Goal: Submit feedback/report problem: Submit feedback/report problem

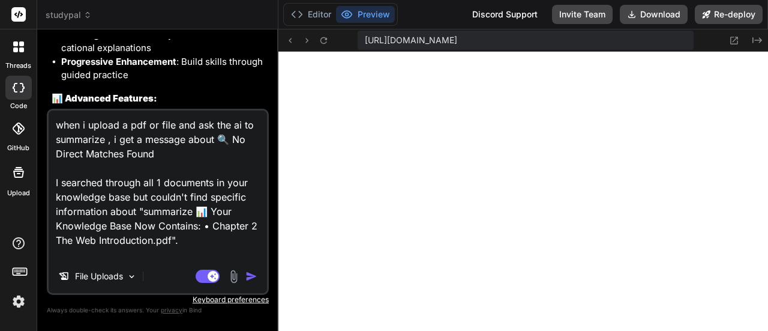
drag, startPoint x: 181, startPoint y: 253, endPoint x: 53, endPoint y: 103, distance: 197.5
click at [53, 103] on div "You The app is not showing the preview Bind AI I see the issue! The current Stu…" at bounding box center [158, 184] width 222 height 291
click at [164, 161] on textarea "when i upload a pdf or file and ask the ai to summarize , i get a message about…" at bounding box center [158, 184] width 218 height 149
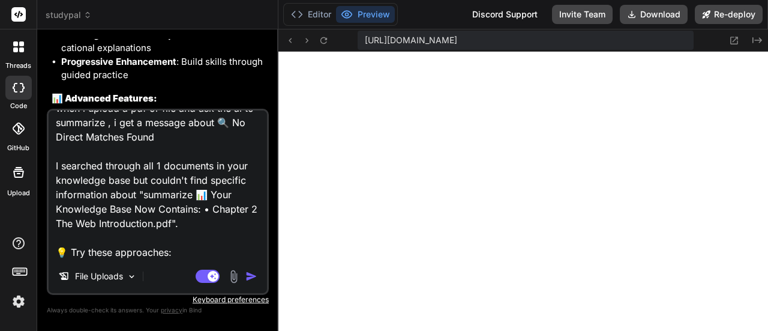
drag, startPoint x: 54, startPoint y: 182, endPoint x: 176, endPoint y: 287, distance: 161.7
click at [175, 289] on div "when i upload a pdf or file and ask the ai to summarize , i get a message about…" at bounding box center [158, 202] width 222 height 186
paste textarea "summarize 📊 Your Knowledge Base Now Contains: • Chapter 2 The Web Introduction.…"
type textarea "when i upload a pdf or file and ask the ai to summarize , i get a message about…"
type textarea "x"
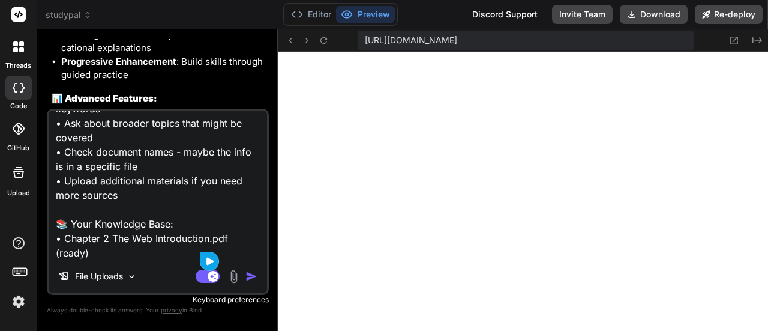
scroll to position [276, 0]
type textarea "when i upload a pdf or file and ask the ai to summarize , i get a message about…"
click at [251, 275] on img "button" at bounding box center [251, 276] width 12 height 12
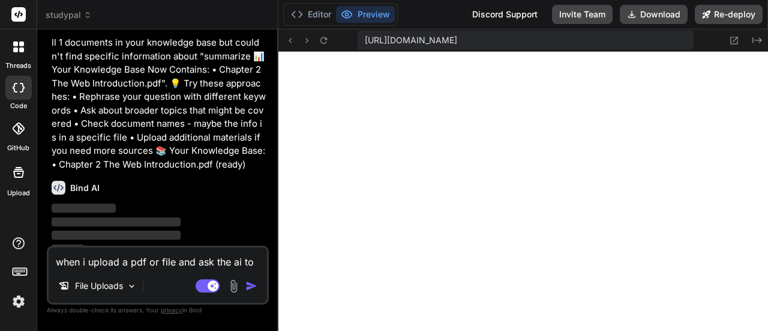
scroll to position [4929, 0]
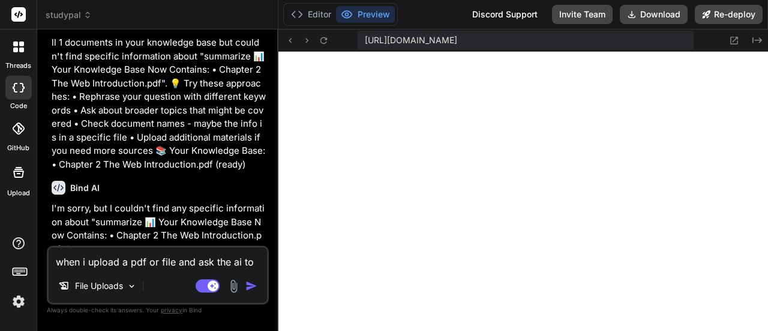
type textarea "x"
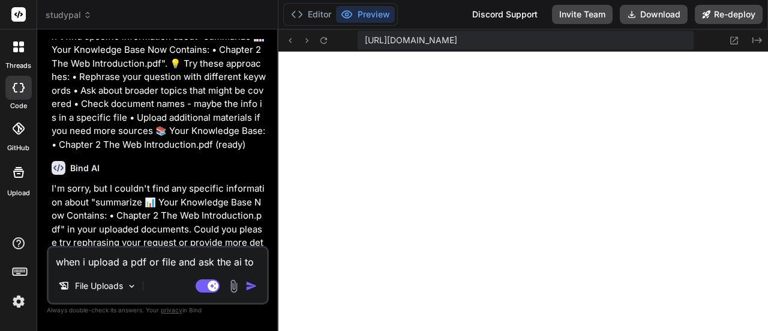
scroll to position [4958, 0]
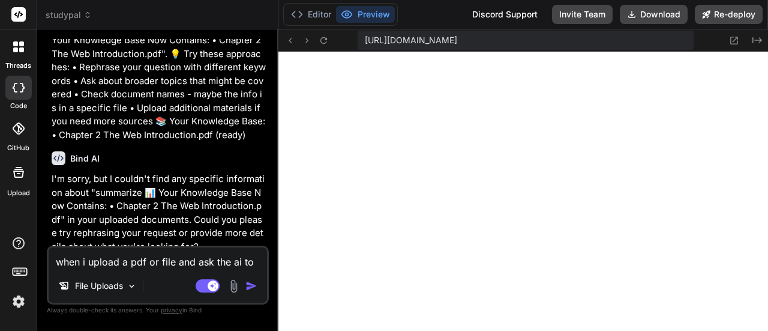
click at [123, 263] on textarea "when i upload a pdf or file and ask the ai to summarize , i get a message about…" at bounding box center [158, 258] width 218 height 22
type textarea "T"
type textarea "x"
type textarea "Th"
type textarea "x"
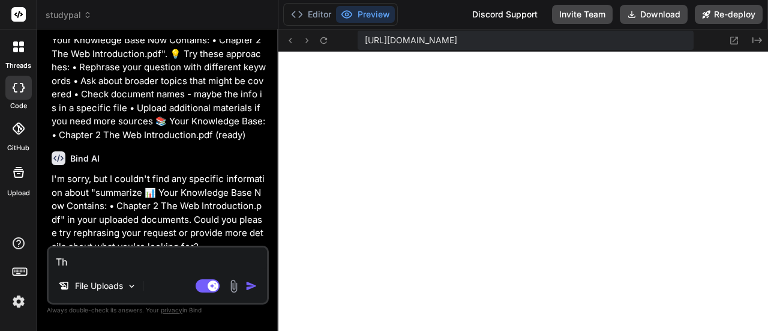
type textarea "The"
type textarea "x"
type textarea "The"
type textarea "x"
type textarea "The c"
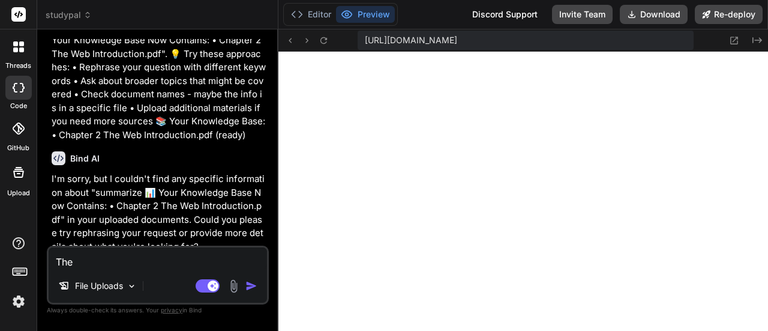
type textarea "x"
type textarea "The ch"
type textarea "x"
type textarea "The cha"
type textarea "x"
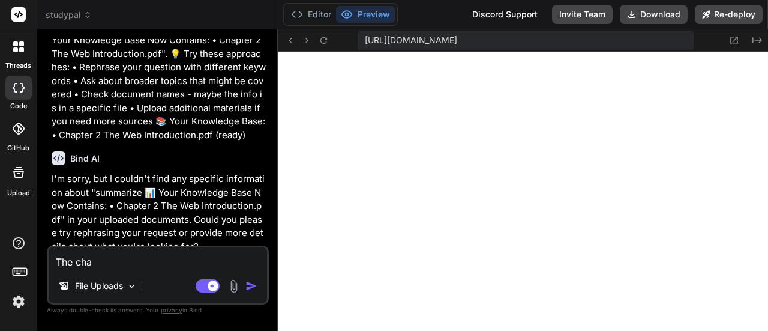
type textarea "The chat"
type textarea "x"
type textarea "The chat"
type textarea "x"
type textarea "The chat f"
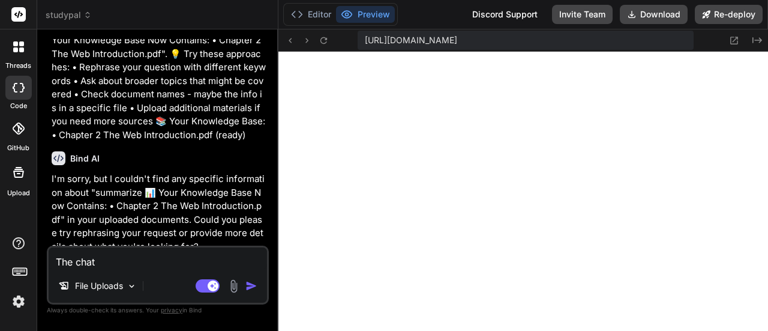
type textarea "x"
type textarea "The chat fe"
type textarea "x"
type textarea "The chat fea"
type textarea "x"
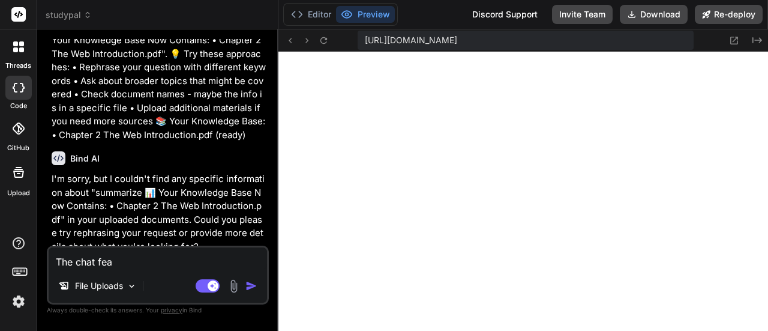
type textarea "The chat feat"
type textarea "x"
type textarea "The chat featu"
type textarea "x"
type textarea "The chat featur"
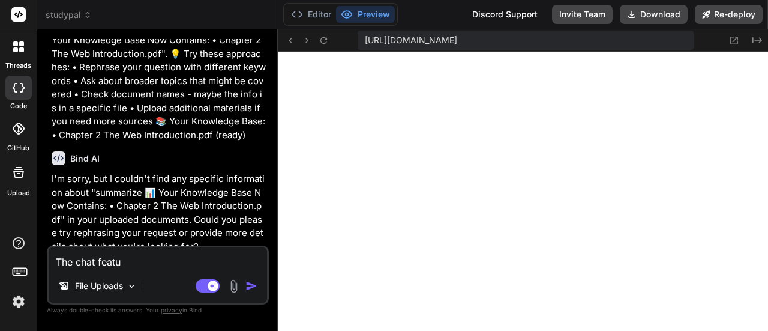
type textarea "x"
type textarea "The chat feature"
type textarea "x"
type textarea "The chat feature"
type textarea "x"
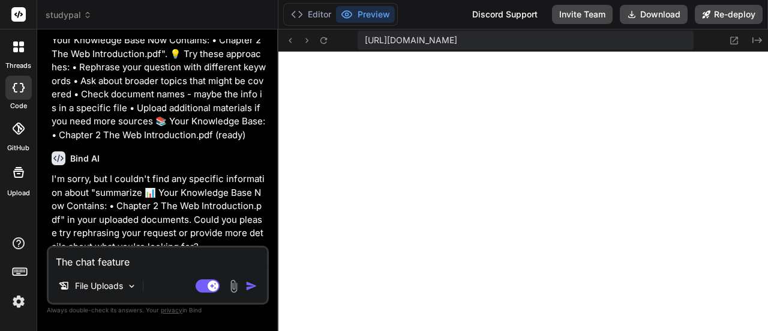
type textarea "The chat feature i"
type textarea "x"
type textarea "The chat feature is"
type textarea "x"
type textarea "The chat feature is"
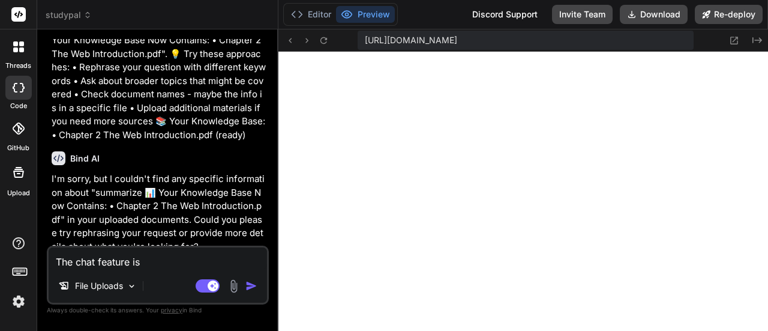
type textarea "x"
type textarea "The chat feature is n"
type textarea "x"
type textarea "The chat feature is no"
type textarea "x"
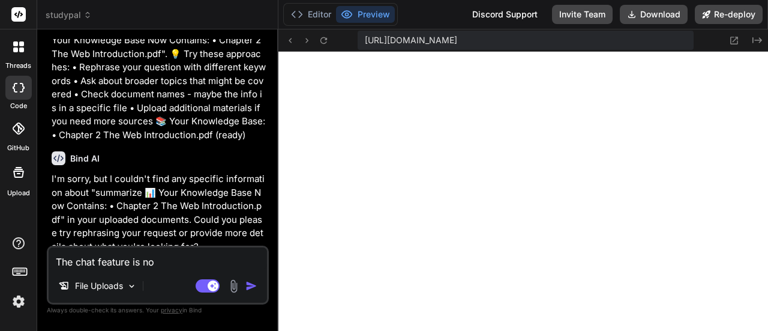
type textarea "The chat feature is not"
type textarea "x"
type textarea "The chat feature is not"
type textarea "x"
type textarea "The chat feature is not w"
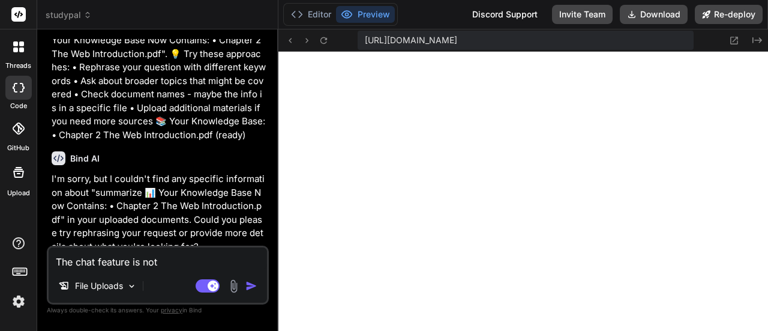
type textarea "x"
type textarea "The chat feature is not wo"
type textarea "x"
type textarea "The chat feature is not wor"
type textarea "x"
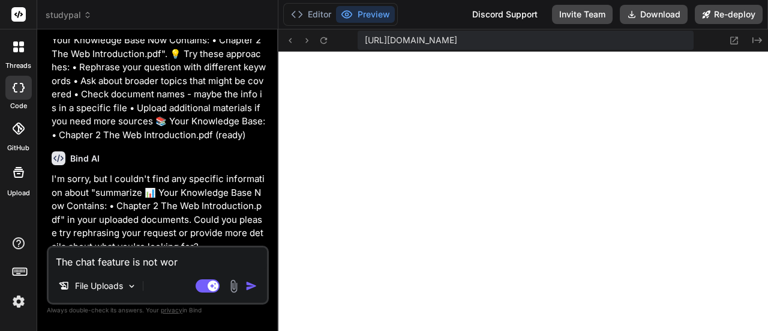
type textarea "The chat feature is not work"
type textarea "x"
type textarea "The chat feature is not worki"
type textarea "x"
type textarea "The chat feature is not workin"
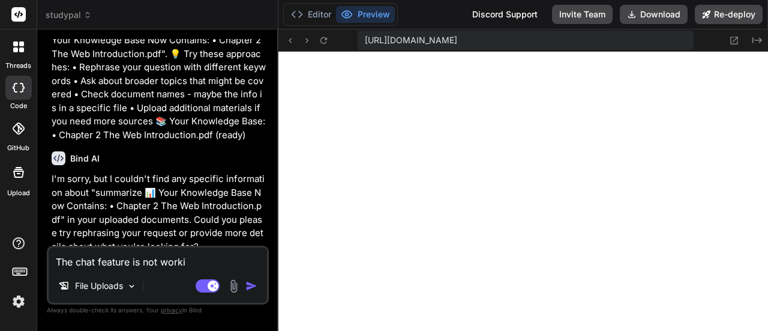
type textarea "x"
type textarea "The chat feature is not working"
type textarea "x"
type textarea "The chat feature is not working"
type textarea "x"
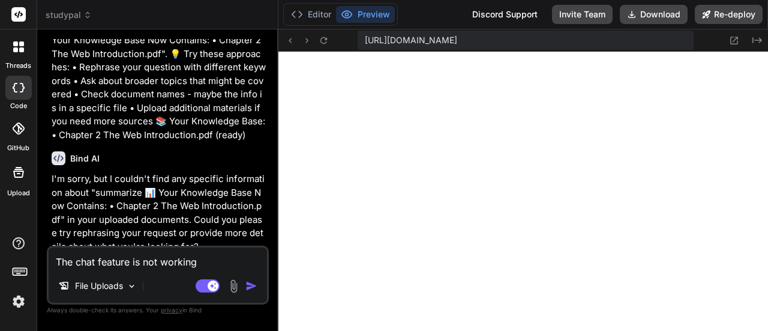
type textarea "The chat feature is not working p"
type textarea "x"
type textarea "The chat feature is not working pl"
type textarea "x"
type textarea "The chat feature is not working ple"
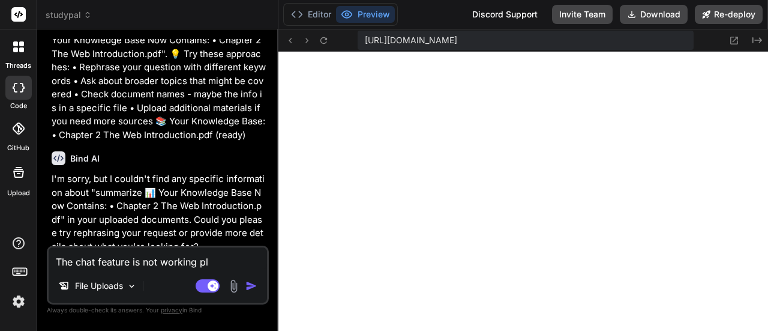
type textarea "x"
type textarea "The chat feature is not working plea"
type textarea "x"
type textarea "The chat feature is not working pleas"
type textarea "x"
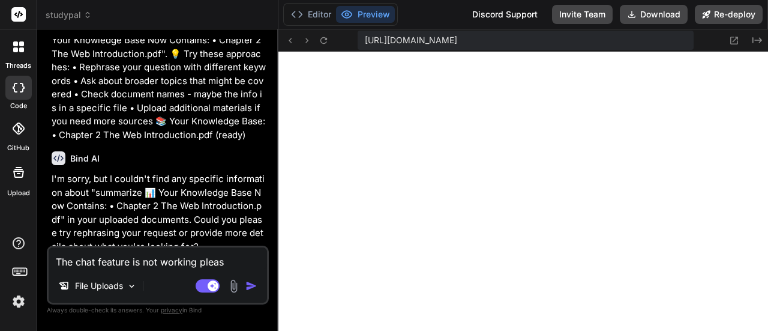
type textarea "The chat feature is not working please"
type textarea "x"
type textarea "The chat feature is not working please"
type textarea "x"
type textarea "The chat feature is not working please f"
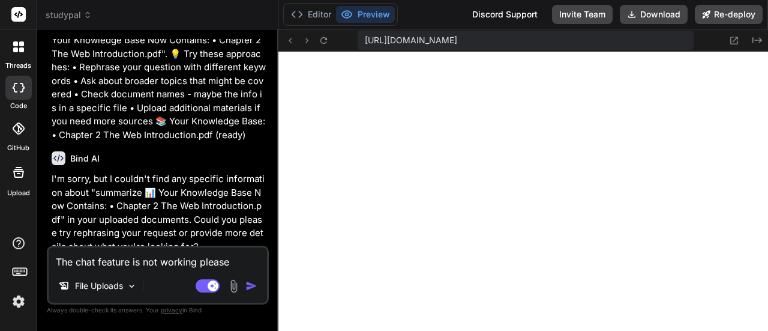
type textarea "x"
type textarea "The chat feature is not working please fi"
type textarea "x"
type textarea "The chat feature is not working please fix"
type textarea "x"
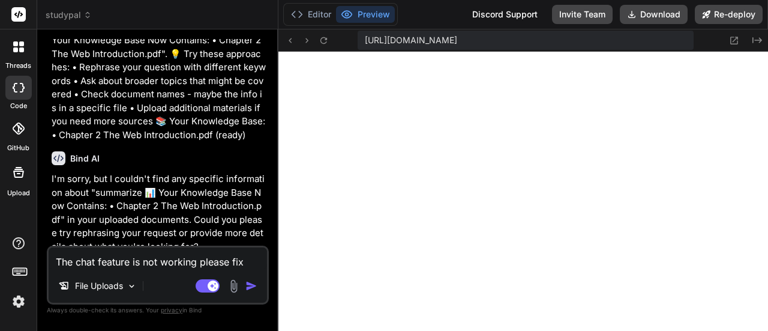
type textarea "The chat feature is not working please fix"
type textarea "x"
type textarea "The chat feature is not working please fix i"
type textarea "x"
type textarea "The chat feature is not working please fix it"
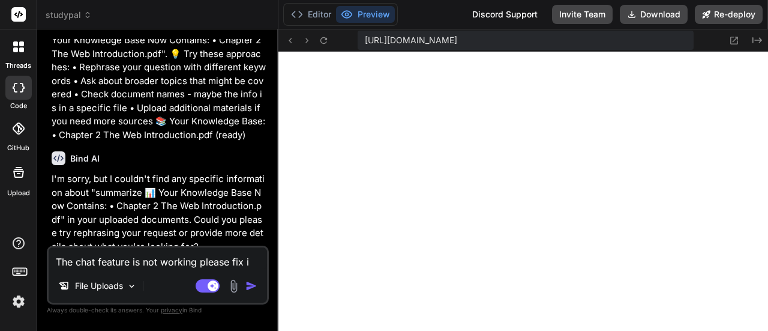
type textarea "x"
type textarea "The chat feature is not working please fix it."
type textarea "x"
type textarea "The chat feature is not working please fix it."
type textarea "x"
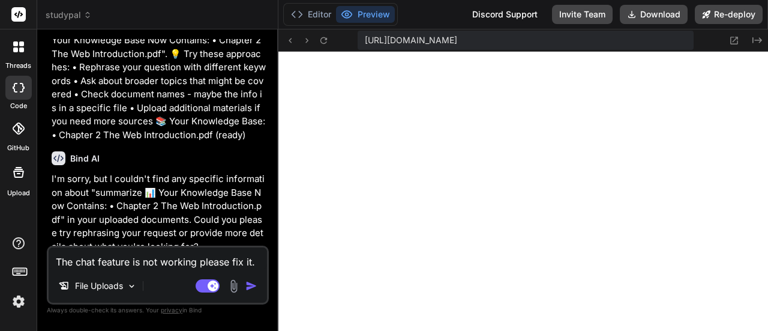
type textarea "The chat feature is not working please fix it. I"
type textarea "x"
type textarea "The chat feature is not working please fix it. I"
type textarea "x"
type textarea "The chat feature is not working please fix it. I u"
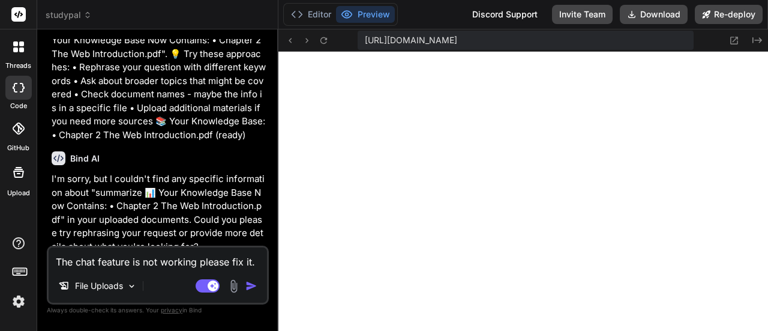
type textarea "x"
type textarea "The chat feature is not working please fix it. I up"
type textarea "x"
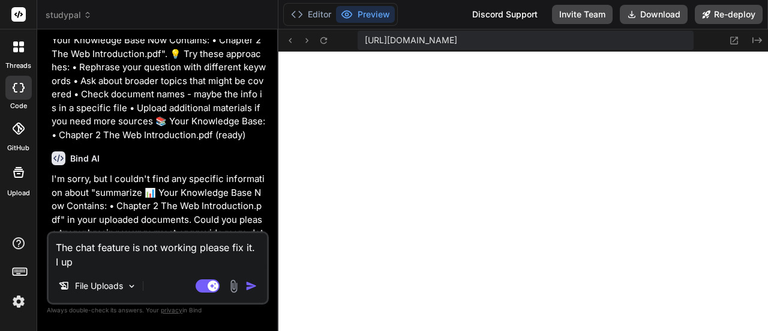
type textarea "The chat feature is not working please fix it. I upl"
type textarea "x"
type textarea "The chat feature is not working please fix it. I upla"
type textarea "x"
type textarea "The chat feature is not working please fix it. I uplad"
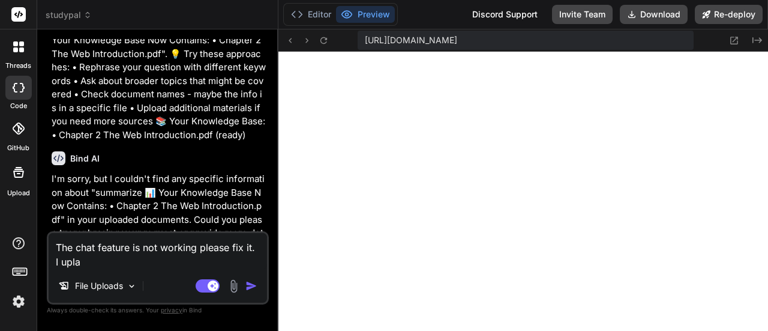
type textarea "x"
type textarea "The chat feature is not working please fix it. I uplade"
type textarea "x"
type textarea "The chat feature is not working please fix it. I upladed"
type textarea "x"
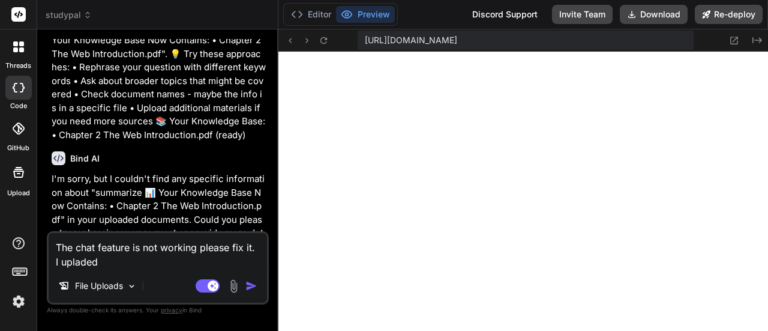
type textarea "The chat feature is not working please fix it. I upladed"
type textarea "x"
type textarea "The chat feature is not working please fix it. I upladed a"
type textarea "x"
type textarea "The chat feature is not working please fix it. I upladed a"
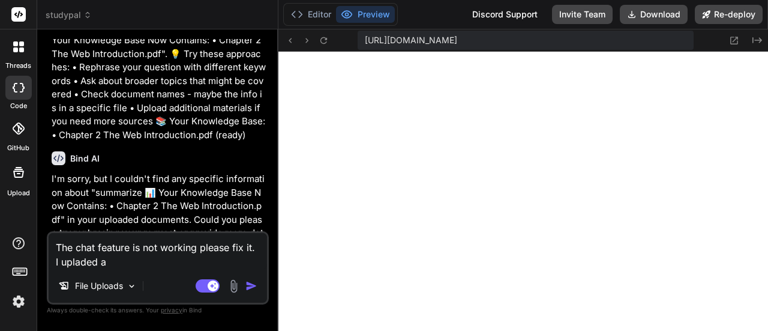
type textarea "x"
type textarea "The chat feature is not working please fix it. I upladed a p"
type textarea "x"
type textarea "The chat feature is not working please fix it. I upladed a pd"
type textarea "x"
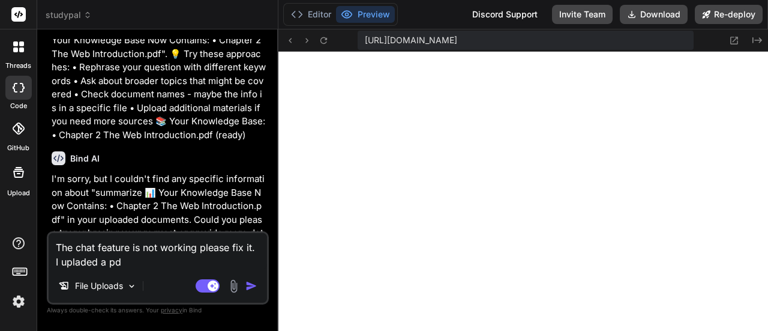
type textarea "The chat feature is not working please fix it. I upladed a pdf"
type textarea "x"
type textarea "The chat feature is not working please fix it. I upladed a pdf"
type textarea "x"
type textarea "The chat feature is not working please fix it. I upladed a pdf i"
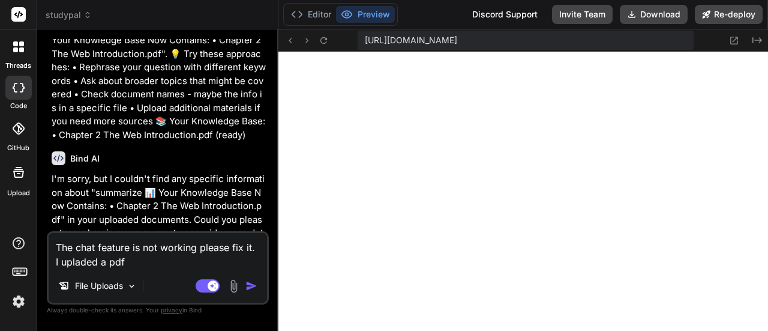
type textarea "x"
type textarea "The chat feature is not working please fix it. I upladed a pdf in"
type textarea "x"
type textarea "The chat feature is not working please fix it. I upladed a pdf in"
type textarea "x"
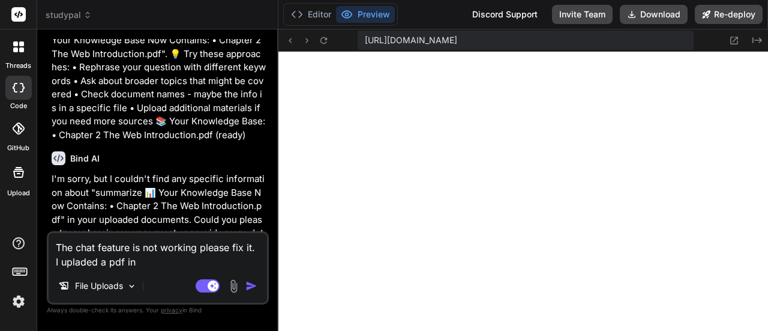
type textarea "The chat feature is not working please fix it. I upladed a pdf in t"
type textarea "x"
type textarea "The chat feature is not working please fix it. I upladed a pdf in th"
type textarea "x"
type textarea "The chat feature is not working please fix it. I upladed a pdf in thi"
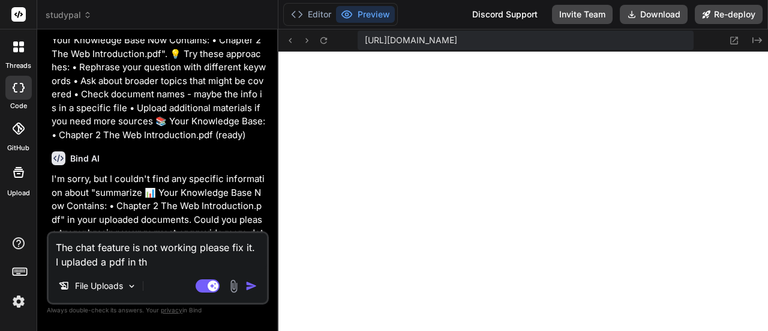
type textarea "x"
type textarea "The chat feature is not working please fix it. I upladed a pdf in this"
type textarea "x"
type textarea "The chat feature is not working please fix it. I upladed a pdf in this"
type textarea "x"
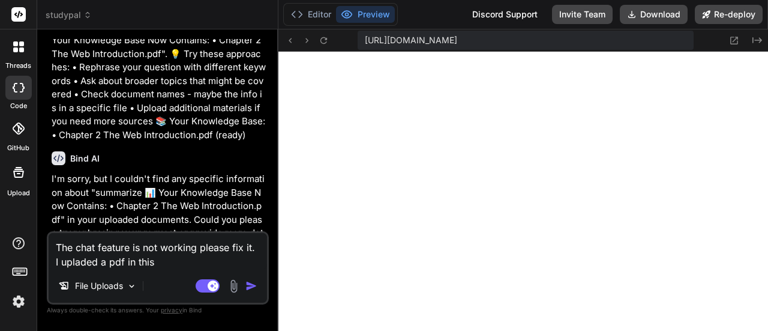
type textarea "The chat feature is not working please fix it. I upladed a pdf in this e"
type textarea "x"
type textarea "The chat feature is not working please fix it. I upladed a pdf in this ex"
type textarea "x"
type textarea "The chat feature is not working please fix it. I upladed a pdf in this exa"
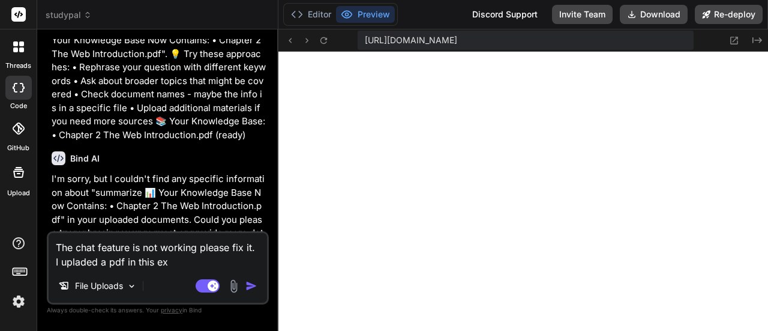
type textarea "x"
type textarea "The chat feature is not working please fix it. I upladed a pdf in this exam"
type textarea "x"
type textarea "The chat feature is not working please fix it. I upladed a pdf in this examp"
type textarea "x"
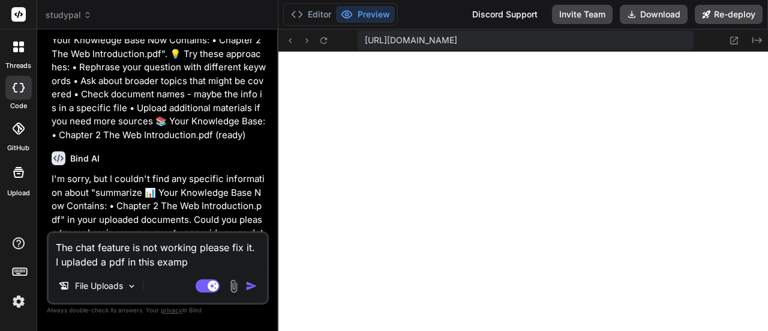
type textarea "The chat feature is not working please fix it. I upladed a pdf in this exampl"
type textarea "x"
type textarea "The chat feature is not working please fix it. I upladed a pdf in this example"
type textarea "x"
type textarea "The chat feature is not working please fix it. I upladed a pdf in this example"
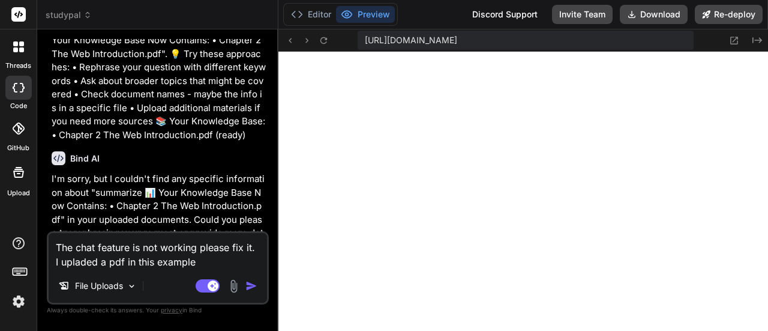
type textarea "x"
type textarea "The chat feature is not working please fix it. I upladed a pdf in this example a"
type textarea "x"
type textarea "The chat feature is not working please fix it. I upladed a pdf in this example …"
type textarea "x"
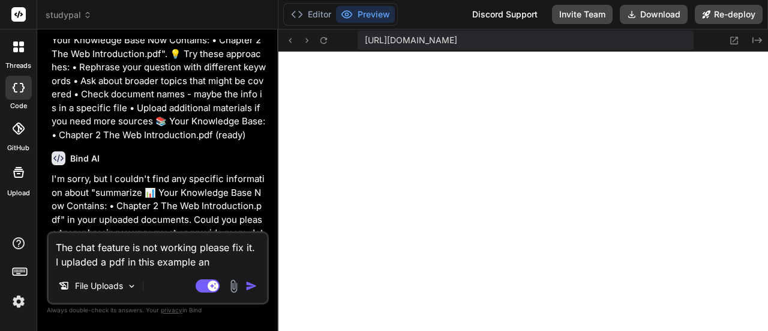
type textarea "The chat feature is not working please fix it. I upladed a pdf in this example …"
type textarea "x"
type textarea "The chat feature is not working please fix it. I upladed a pdf in this example …"
type textarea "x"
type textarea "The chat feature is not working please fix it. I upladed a pdf in this example …"
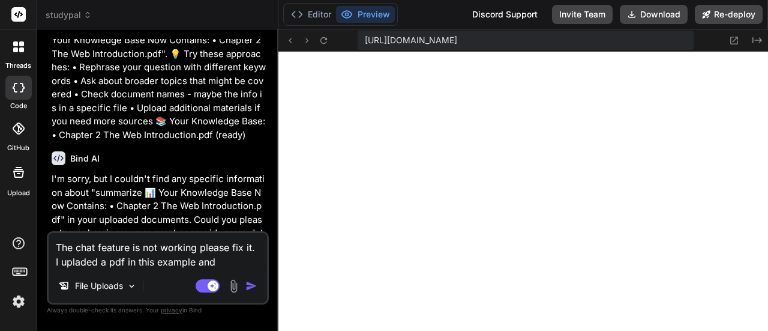
type textarea "x"
type textarea "The chat feature is not working please fix it. I upladed a pdf in this example …"
type textarea "x"
type textarea "The chat feature is not working please fix it. I upladed a pdf in this example …"
type textarea "x"
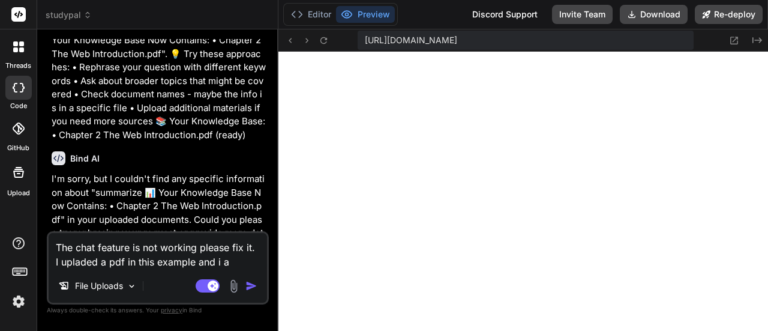
type textarea "The chat feature is not working please fix it. I upladed a pdf in this example …"
type textarea "x"
type textarea "The chat feature is not working please fix it. I upladed a pdf in this example …"
type textarea "x"
type textarea "The chat feature is not working please fix it. I upladed a pdf in this example …"
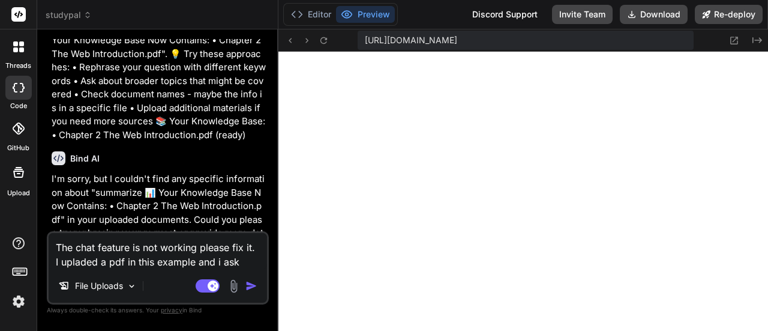
type textarea "x"
type textarea "The chat feature is not working please fix it. I upladed a pdf in this example …"
type textarea "x"
type textarea "The chat feature is not working please fix it. I upladed a pdf in this example …"
type textarea "x"
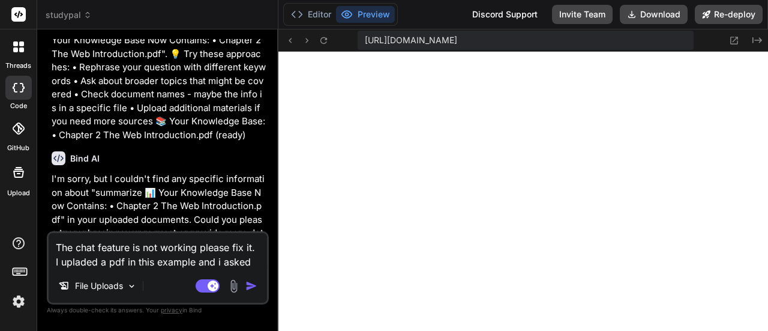
type textarea "The chat feature is not working please fix it. I upladed a pdf in this example …"
type textarea "x"
type textarea "The chat feature is not working please fix it. I upladed a pdf in this example …"
type textarea "x"
type textarea "The chat feature is not working please fix it. I upladed a pdf in this example …"
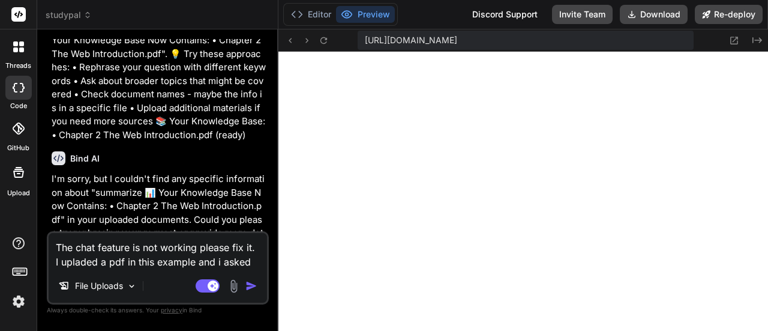
type textarea "x"
type textarea "The chat feature is not working please fix it. I upladed a pdf in this example …"
type textarea "x"
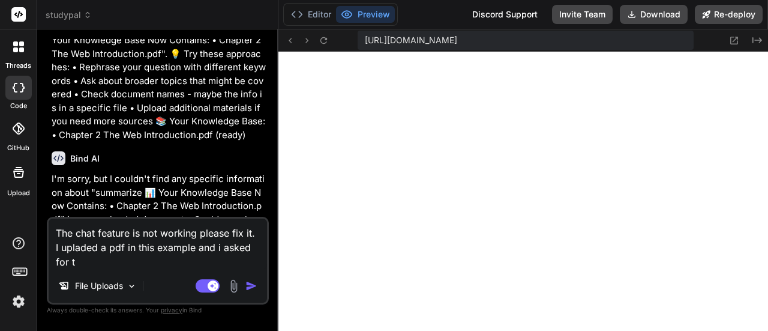
type textarea "The chat feature is not working please fix it. I upladed a pdf in this example …"
type textarea "x"
type textarea "The chat feature is not working please fix it. I upladed a pdf in this example …"
type textarea "x"
type textarea "The chat feature is not working please fix it. I upladed a pdf in this example …"
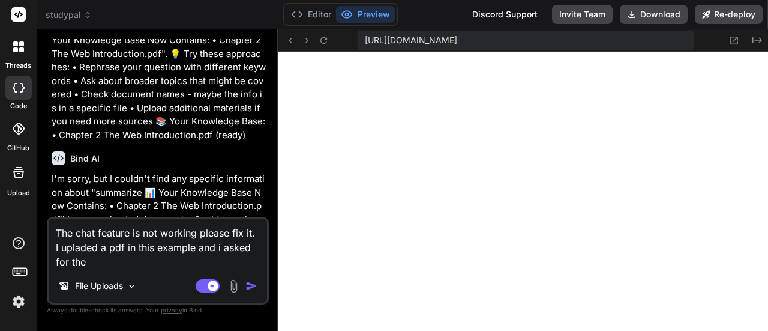
type textarea "x"
drag, startPoint x: 226, startPoint y: 263, endPoint x: 56, endPoint y: 221, distance: 174.8
click at [7, 206] on div "threads code GitHub Upload studypal Created with Pixso. Bind AI Web Search Crea…" at bounding box center [384, 165] width 768 height 331
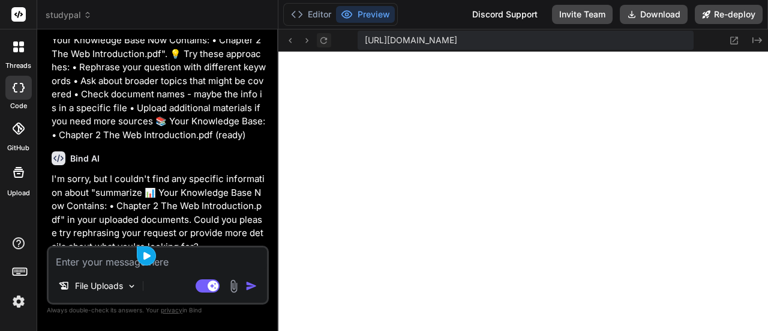
click at [324, 39] on icon at bounding box center [324, 40] width 10 height 10
paste textarea "The chat feature is not working please fix it. I upladed a pdf in this example …"
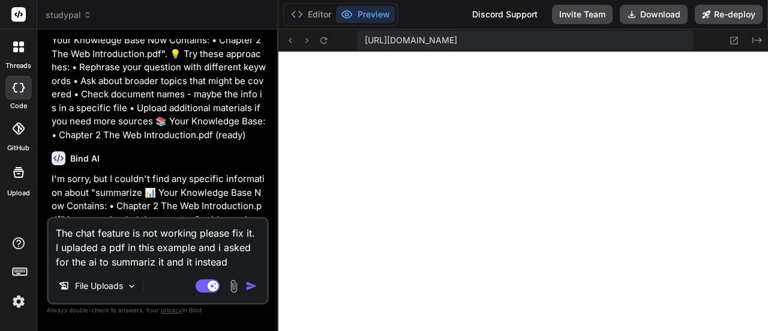
scroll to position [13, 0]
drag, startPoint x: 90, startPoint y: 232, endPoint x: 84, endPoint y: 235, distance: 6.7
click at [157, 266] on textarea "The chat feature is not working please fix it. I uploaded a pdf in this example…" at bounding box center [158, 243] width 218 height 50
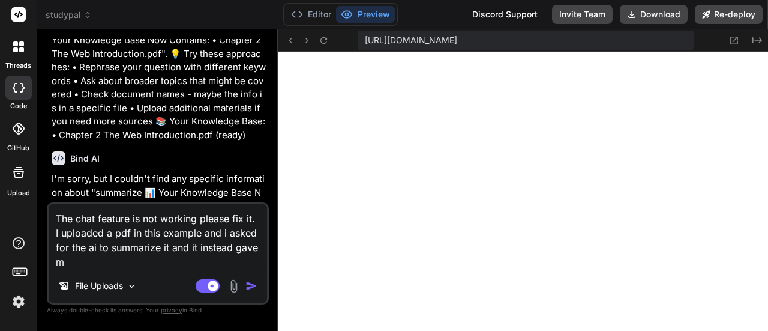
scroll to position [0, 0]
paste textarea "No Direct Matches Found"
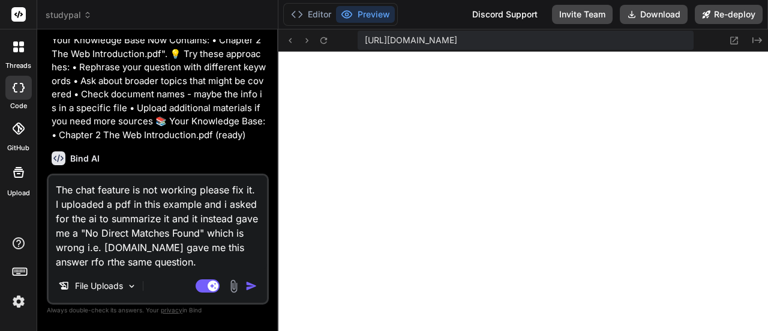
click at [71, 260] on textarea "The chat feature is not working please fix it. I uploaded a pdf in this example…" at bounding box center [158, 222] width 218 height 94
click at [70, 264] on textarea "The chat feature is not working please fix it. I uploaded a pdf in this example…" at bounding box center [158, 222] width 218 height 94
click at [220, 263] on textarea "The chat feature is not working please fix it. I uploaded a pdf in this example…" at bounding box center [158, 222] width 218 height 94
click at [193, 266] on textarea "The chat feature is not working please fix it. I uploaded a pdf in this example…" at bounding box center [158, 222] width 218 height 94
paste textarea "Lore’i d sitam consect ad 📊 Elitsed 5: Doe Tem Incididuntut labo etdo magnaali …"
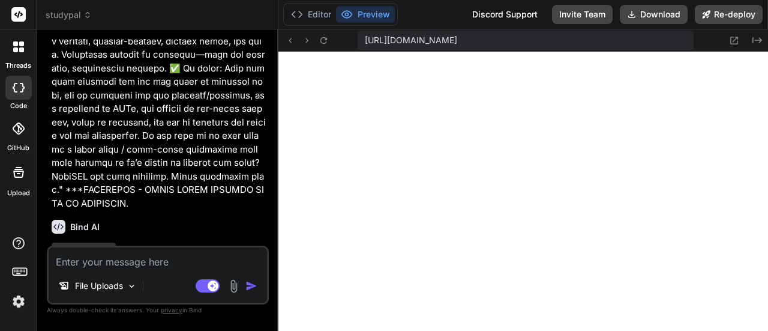
scroll to position [5880, 0]
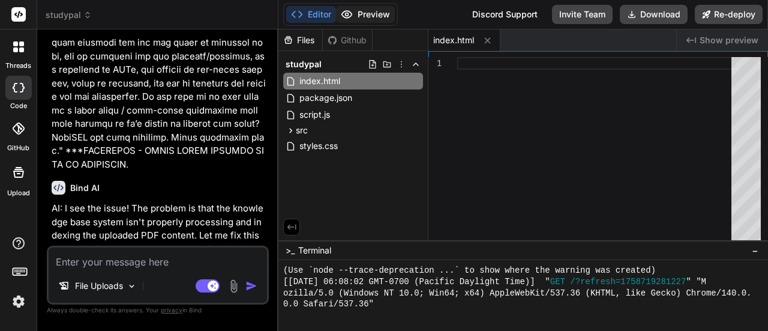
click at [371, 16] on button "Preview" at bounding box center [365, 14] width 59 height 17
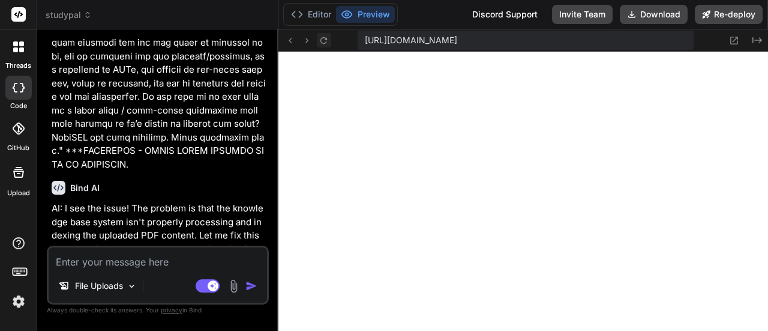
click at [320, 40] on icon at bounding box center [323, 40] width 7 height 7
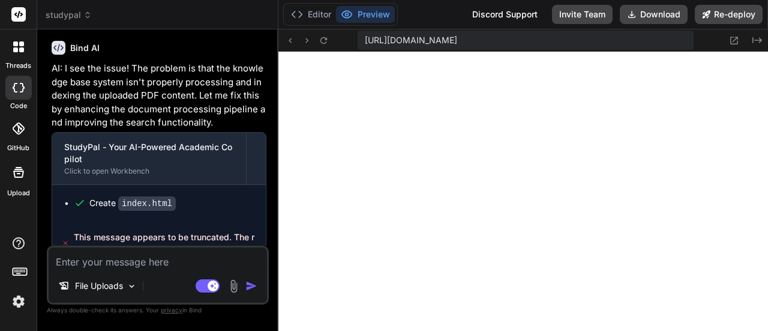
scroll to position [6028, 0]
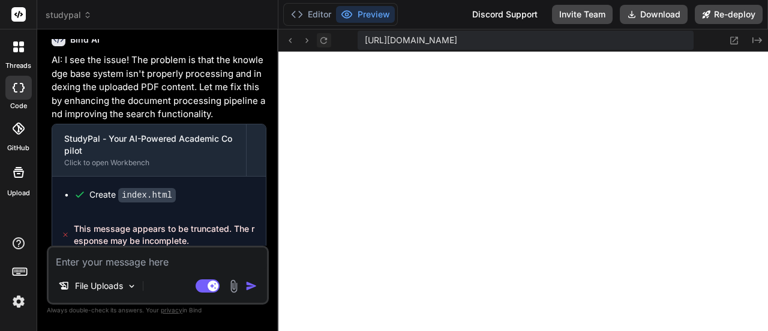
click at [324, 37] on icon at bounding box center [323, 40] width 7 height 7
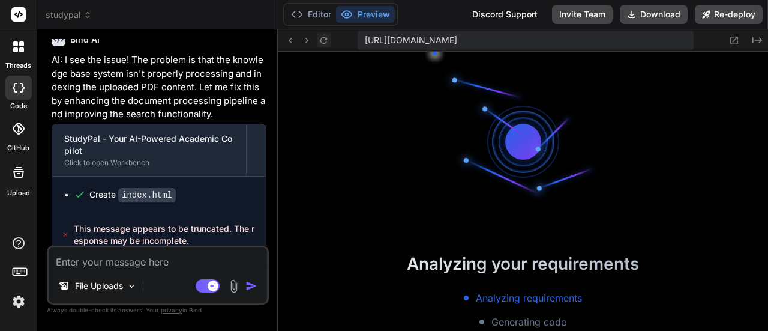
scroll to position [560, 0]
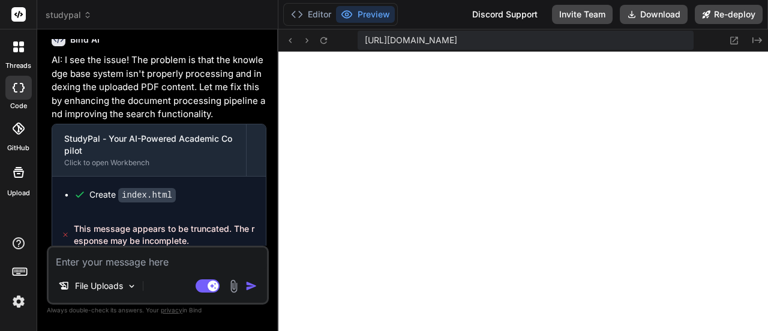
click at [124, 260] on textarea at bounding box center [158, 258] width 218 height 22
paste textarea "Lore’i d sitam consect ad 📊 Elitsed 5: Doe Tem Incididuntut labo etdo magnaali …"
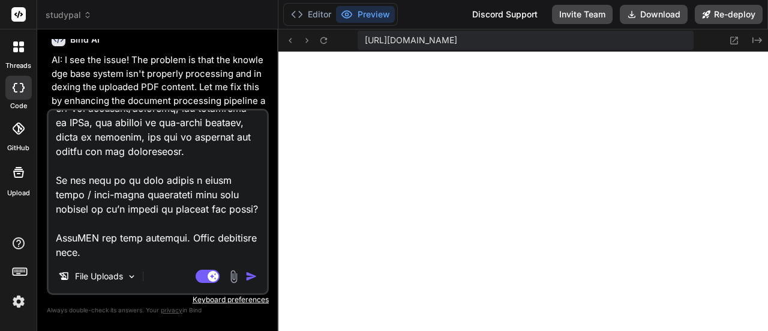
click at [254, 275] on img "button" at bounding box center [251, 276] width 12 height 12
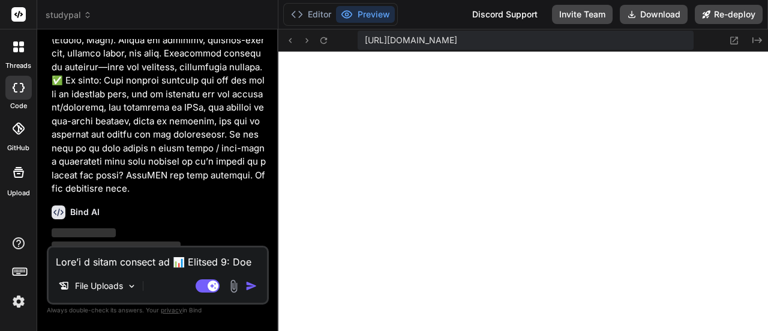
scroll to position [6868, 0]
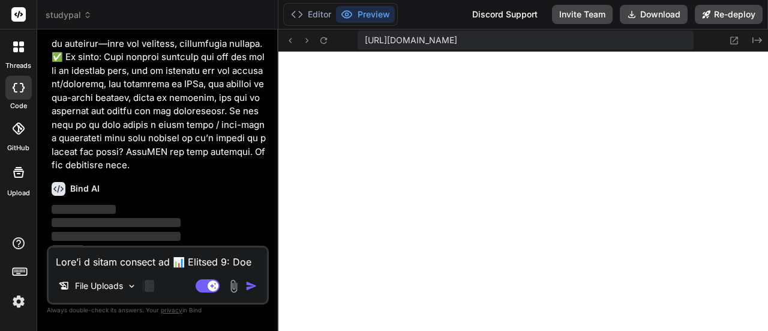
click at [151, 284] on div at bounding box center [150, 286] width 10 height 12
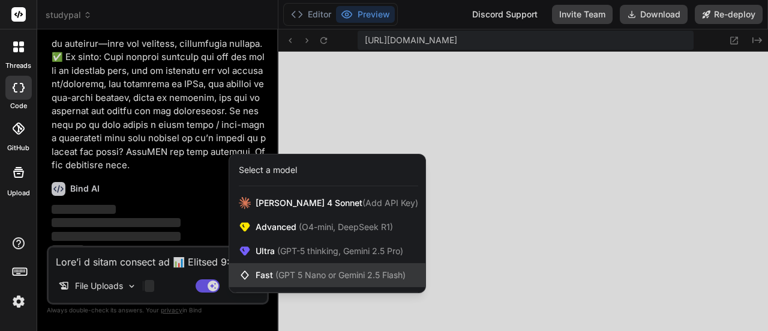
click at [248, 265] on div "Fast (GPT 5 Nano or Gemini 2.5 Flash)" at bounding box center [327, 275] width 196 height 24
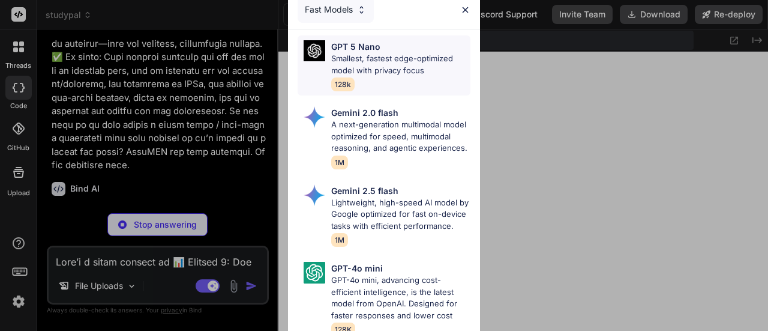
click at [390, 59] on p "Smallest, fastest edge-optimized model with privacy focus" at bounding box center [400, 64] width 139 height 23
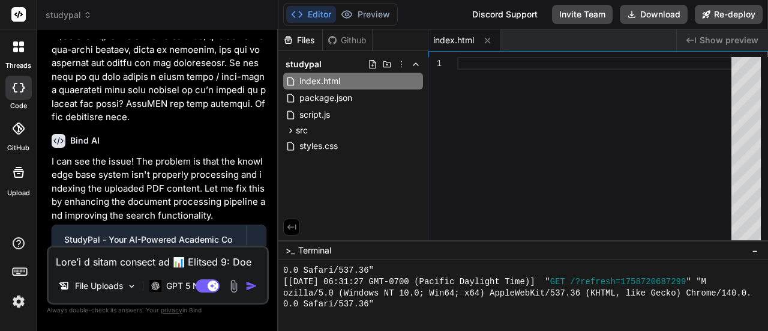
scroll to position [6836, 0]
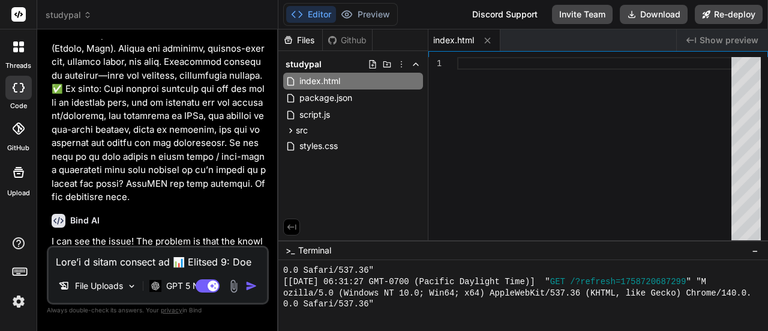
drag, startPoint x: 149, startPoint y: 260, endPoint x: 122, endPoint y: 257, distance: 27.8
click at [122, 257] on textarea at bounding box center [158, 258] width 218 height 22
click at [156, 262] on textarea at bounding box center [158, 258] width 218 height 22
click at [155, 262] on textarea at bounding box center [158, 258] width 218 height 22
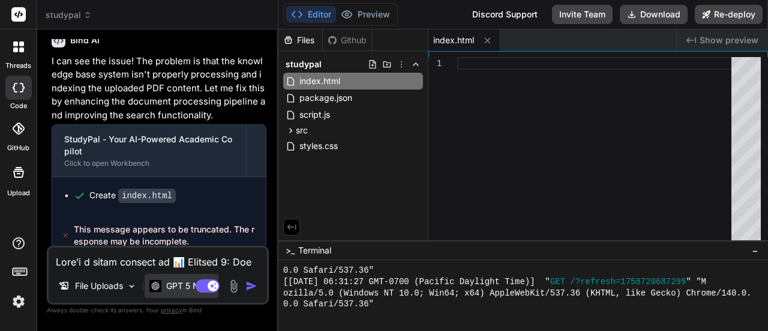
click at [186, 284] on p "GPT 5 Nano" at bounding box center [189, 286] width 47 height 12
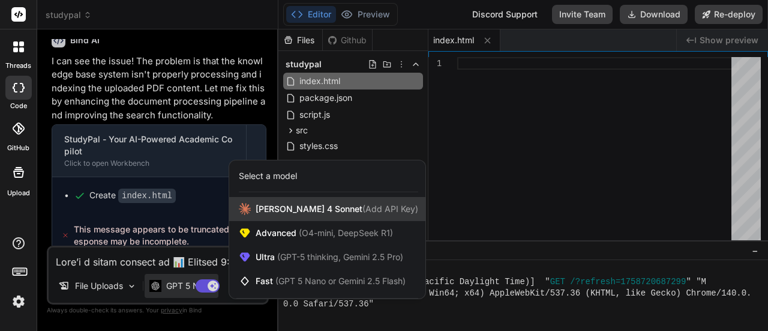
click at [265, 212] on span "[PERSON_NAME] 4 Sonnet (Add API Key)" at bounding box center [337, 209] width 163 height 12
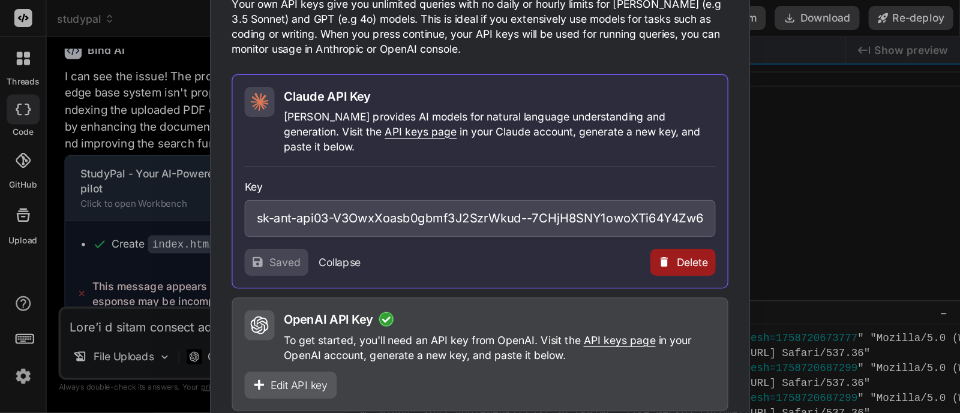
scroll to position [528, 0]
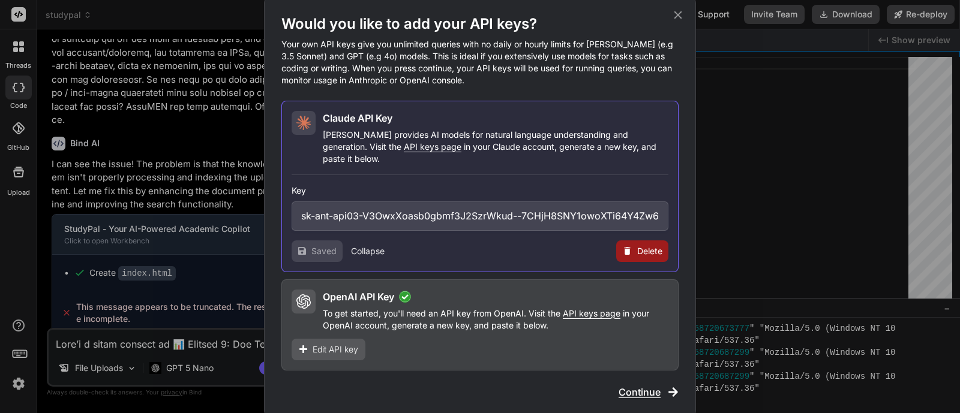
click at [652, 330] on span "Continue" at bounding box center [640, 392] width 42 height 14
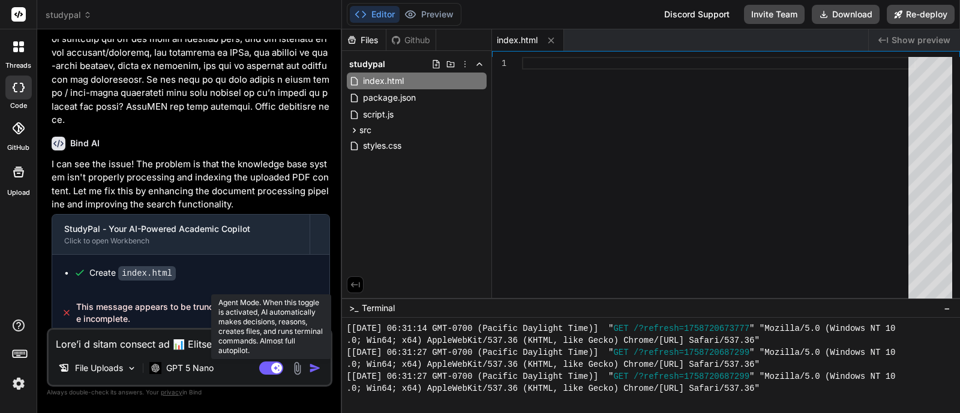
click at [267, 330] on rect at bounding box center [271, 368] width 24 height 13
click at [273, 330] on rect at bounding box center [271, 368] width 24 height 13
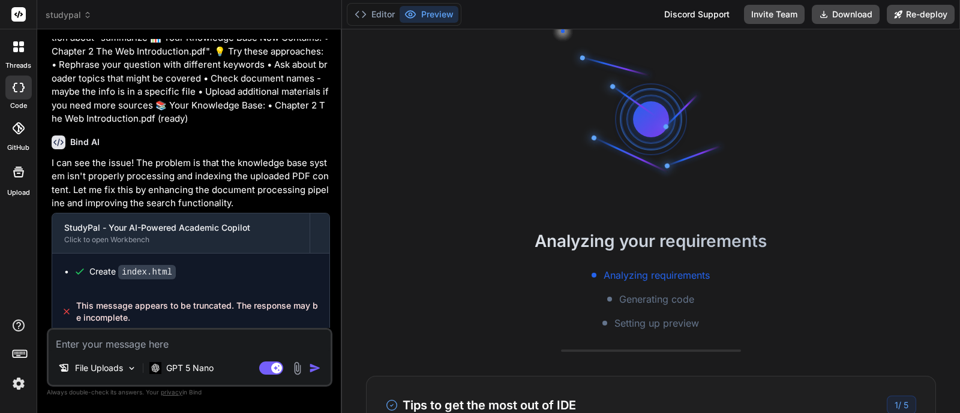
scroll to position [108, 0]
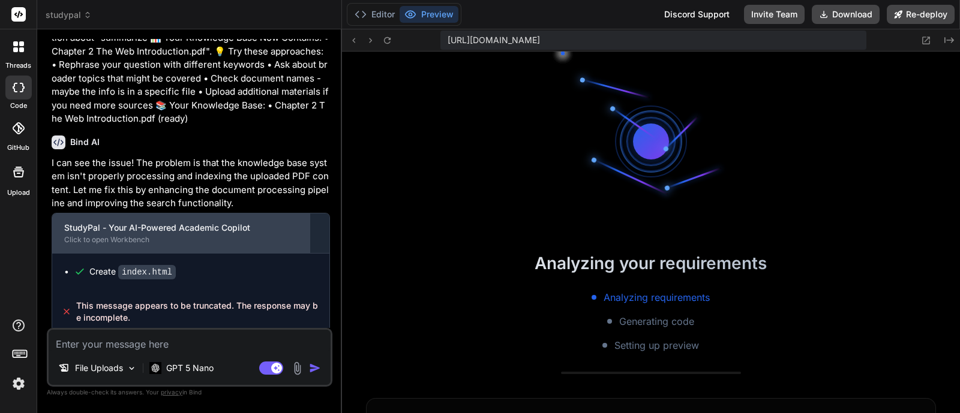
type textarea "x"
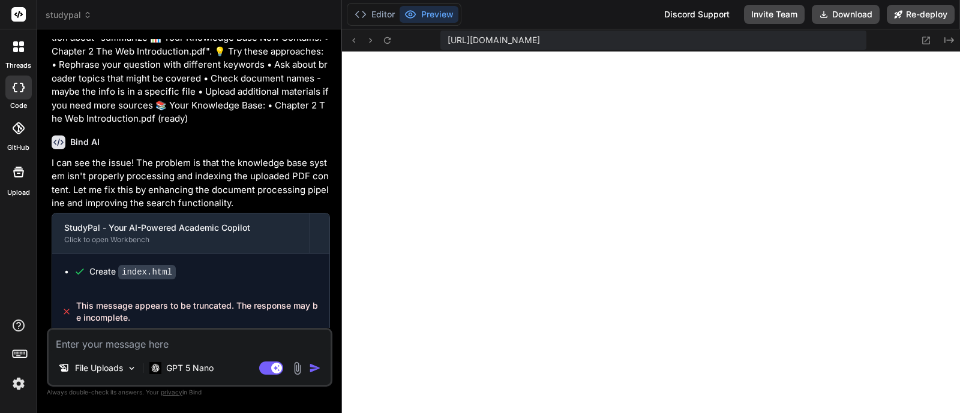
scroll to position [432, 0]
click at [189, 337] on textarea at bounding box center [190, 341] width 282 height 22
click at [238, 342] on textarea at bounding box center [190, 341] width 282 height 22
type textarea "T"
type textarea "x"
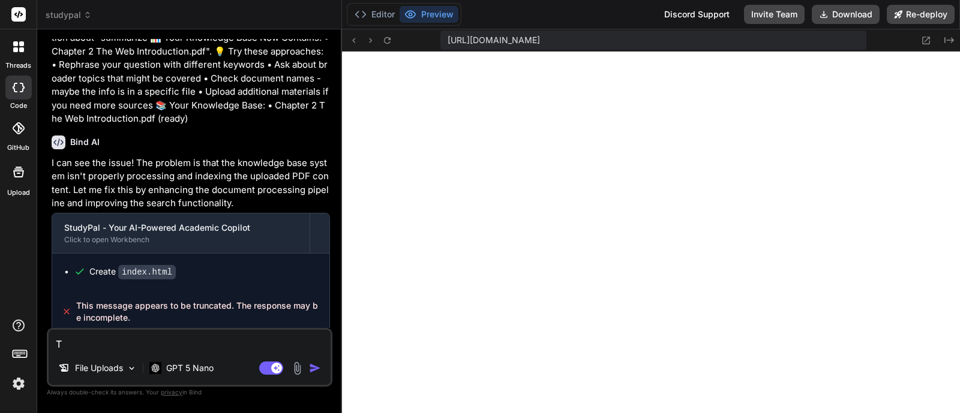
type textarea "TH"
type textarea "x"
type textarea "THE"
type textarea "x"
type textarea "THE"
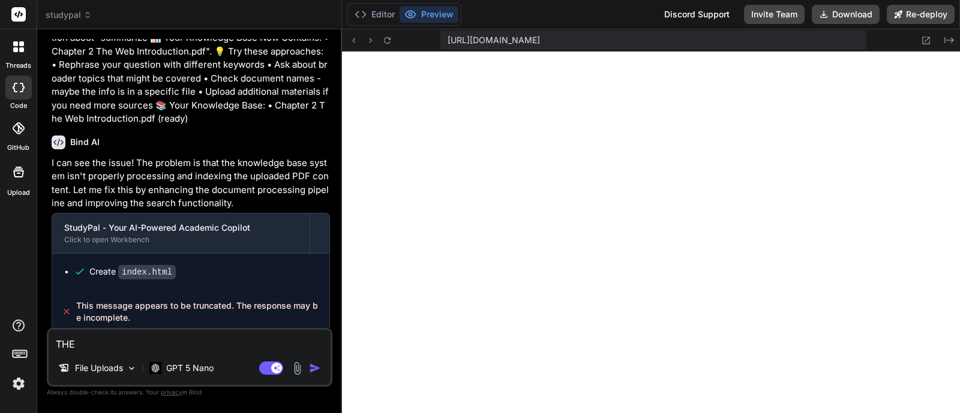
type textarea "x"
type textarea "THE"
type textarea "x"
type textarea "TH"
type textarea "x"
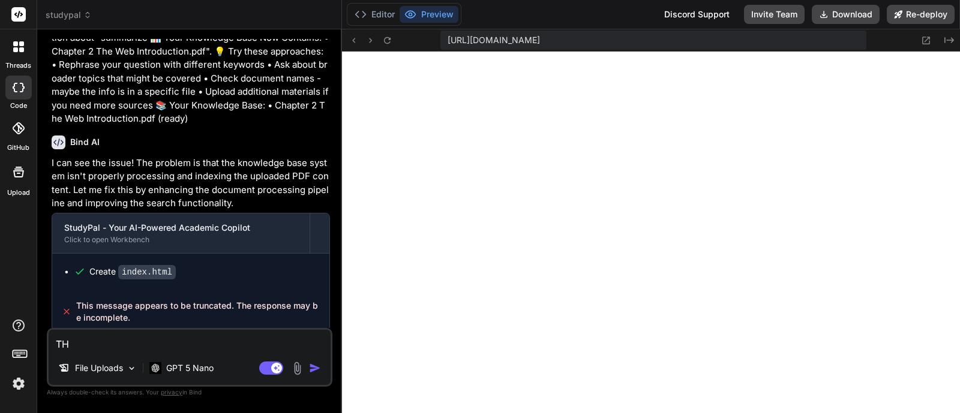
type textarea "T"
type textarea "x"
type textarea "COMPLETELY REDESIGN STUDYPAL WITH CHATGPT-LIKE DASHBOARD & ENHANCED AI IQ I nee…"
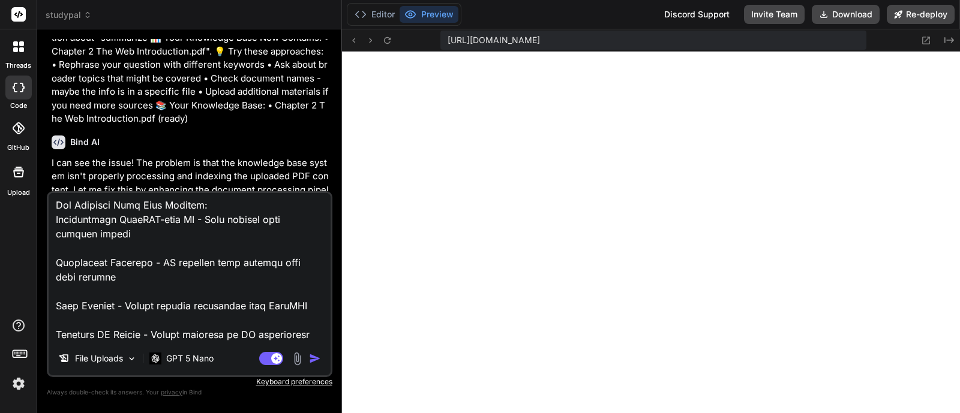
type textarea "x"
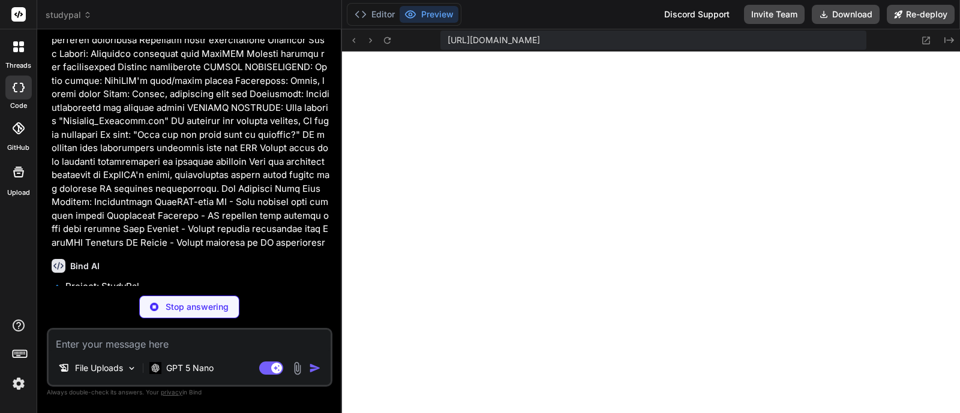
scroll to position [4844, 0]
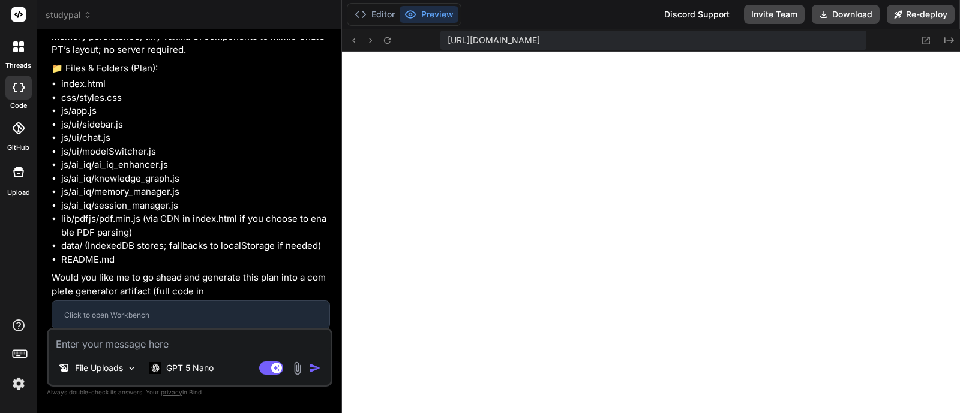
type textarea "x"
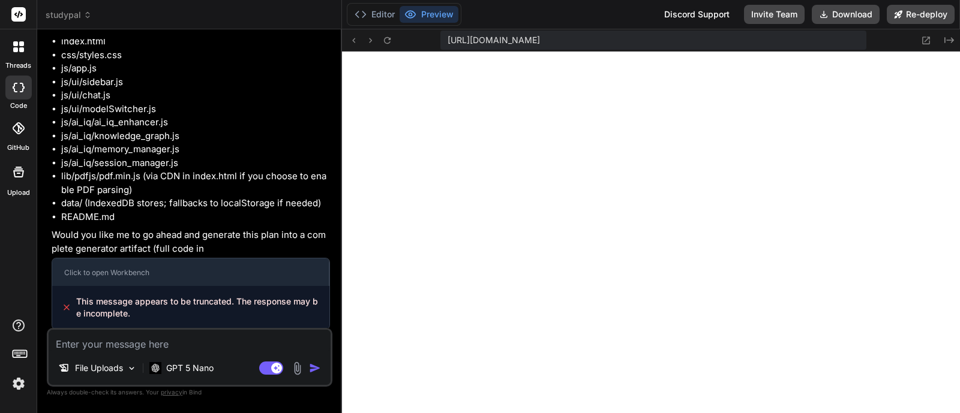
scroll to position [5183, 0]
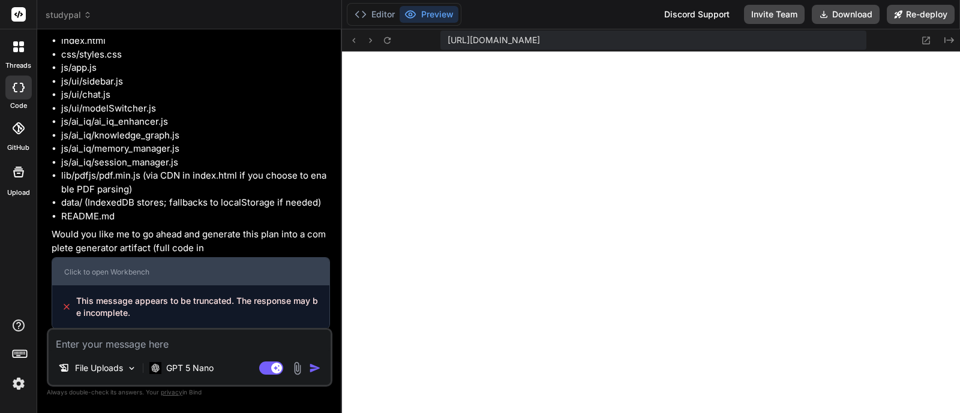
click at [130, 275] on div "Click to open Workbench" at bounding box center [190, 272] width 277 height 28
click at [153, 259] on div "Click to open Workbench" at bounding box center [190, 272] width 277 height 28
click at [168, 269] on div "Click to open Workbench" at bounding box center [190, 273] width 253 height 10
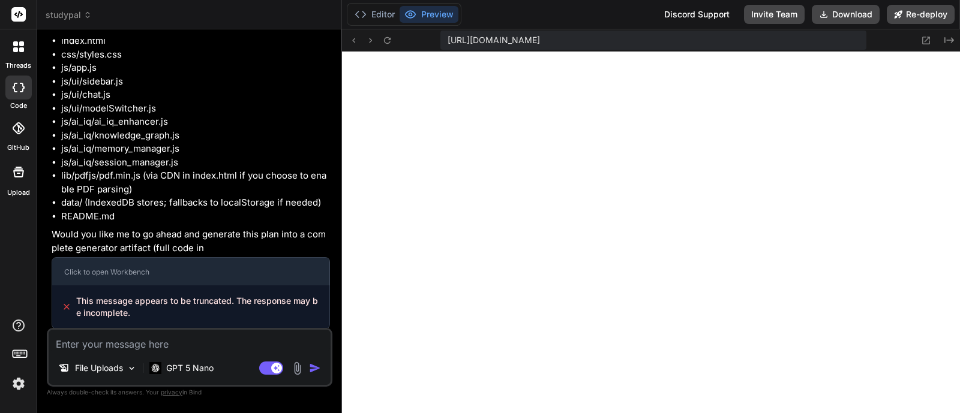
click at [207, 241] on p "Would you like me to go ahead and generate this plan into a complete generator …" at bounding box center [191, 241] width 278 height 27
click at [211, 295] on span "This message appears to be truncated. The response may be incomplete." at bounding box center [197, 307] width 243 height 24
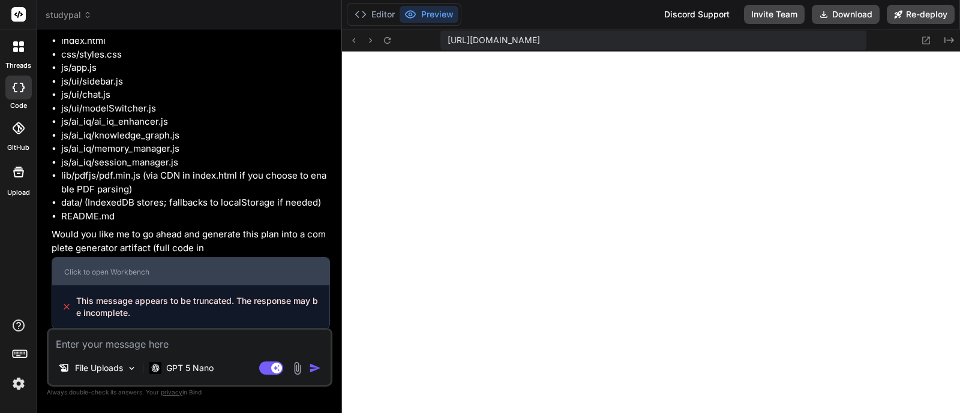
click at [216, 268] on div "Click to open Workbench" at bounding box center [190, 273] width 253 height 10
click at [217, 268] on div "Click to open Workbench" at bounding box center [190, 273] width 253 height 10
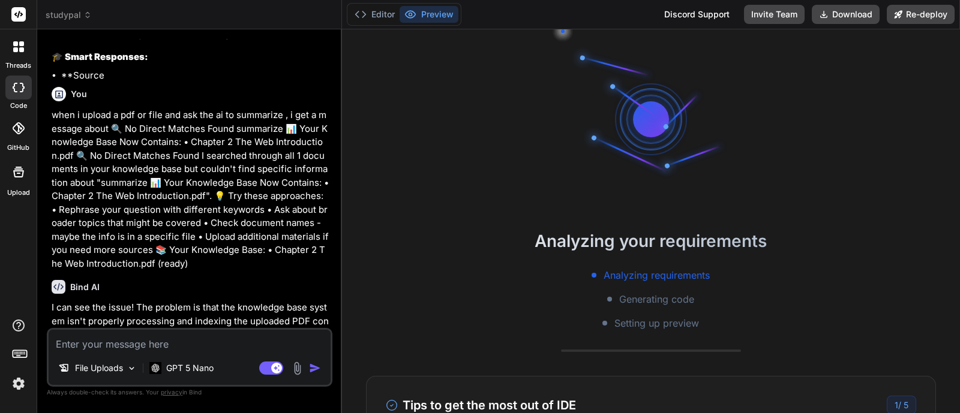
scroll to position [108, 0]
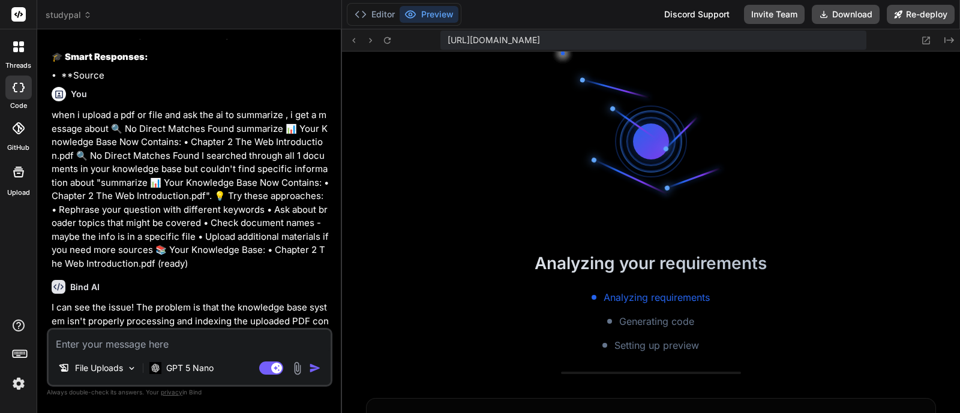
type textarea "x"
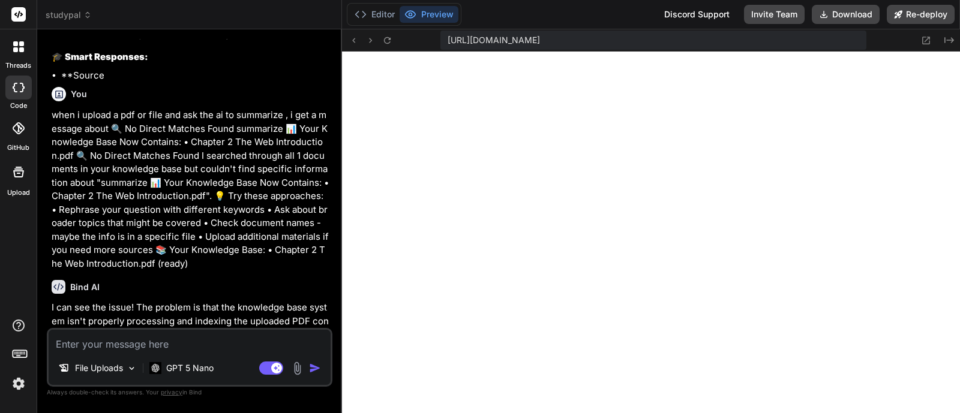
scroll to position [432, 0]
